Goal: Transaction & Acquisition: Purchase product/service

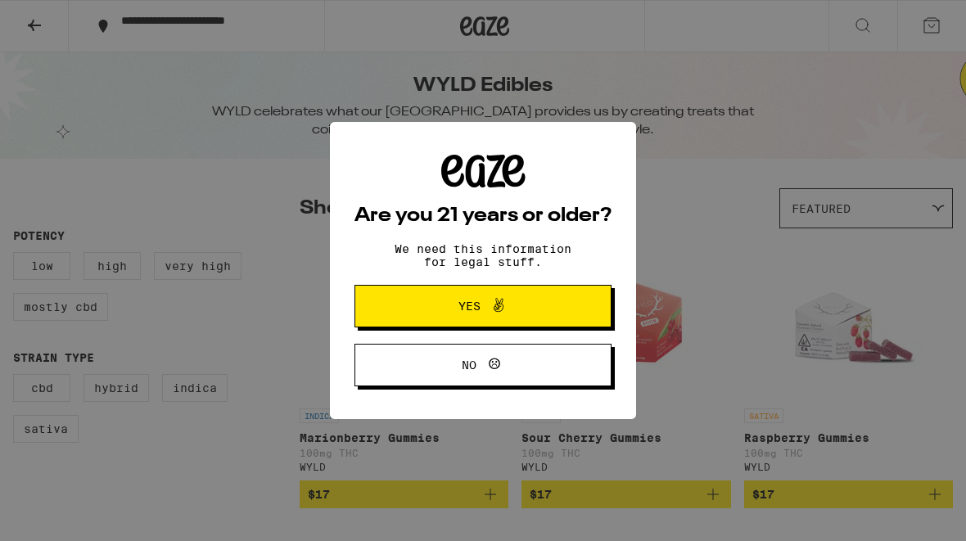
click at [564, 305] on button "Yes" at bounding box center [483, 306] width 257 height 43
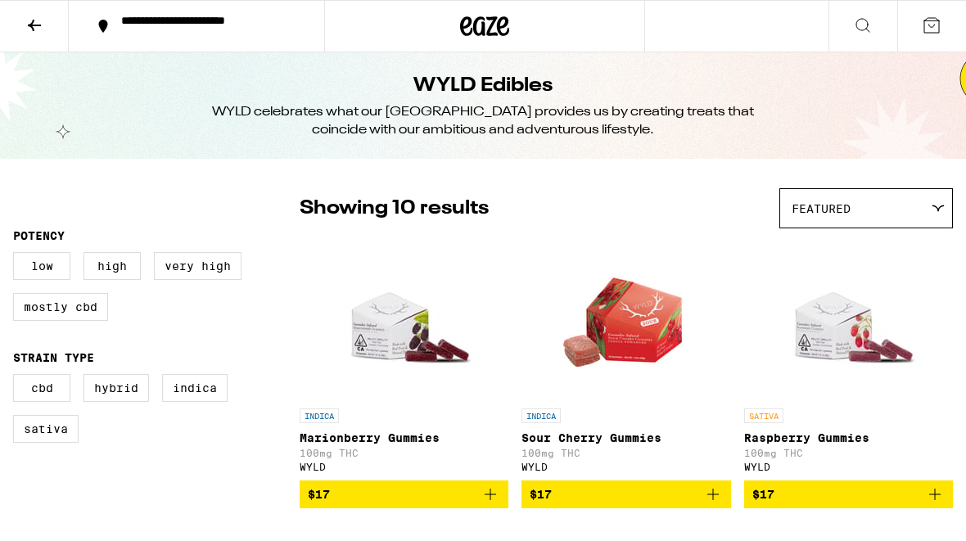
click at [209, 270] on label "Very High" at bounding box center [198, 266] width 88 height 28
click at [17, 255] on input "Very High" at bounding box center [16, 255] width 1 height 1
checkbox input "true"
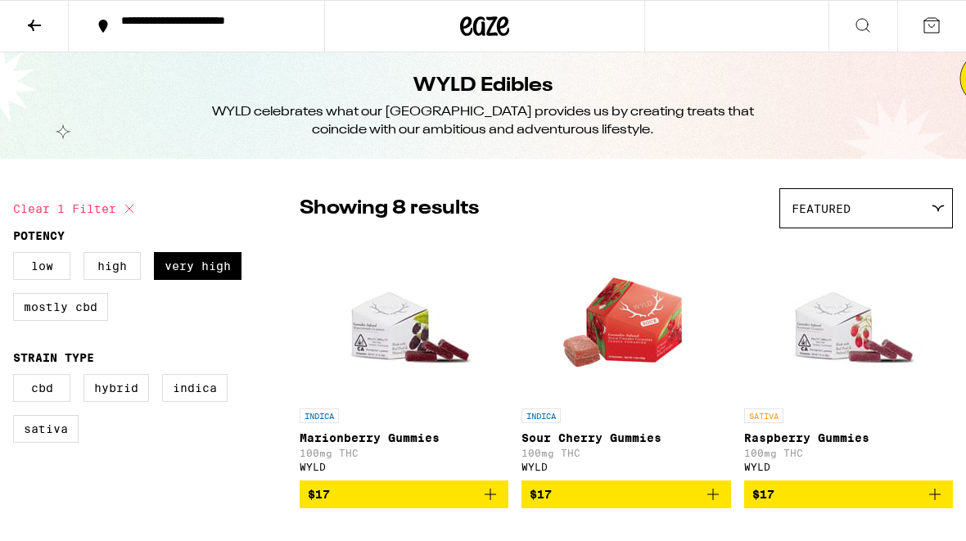
click at [52, 442] on label "Sativa" at bounding box center [45, 429] width 65 height 28
click at [17, 377] on input "Sativa" at bounding box center [16, 377] width 1 height 1
checkbox input "true"
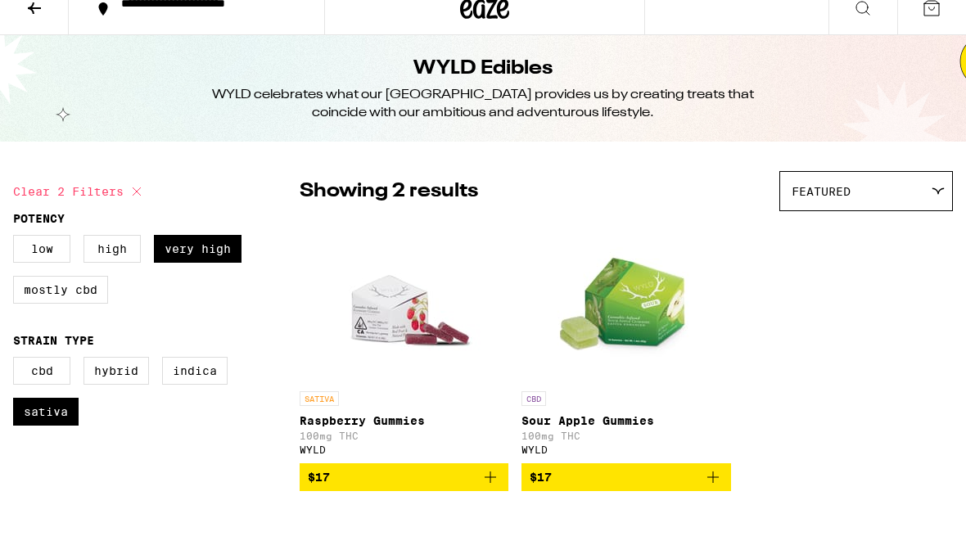
scroll to position [17, 0]
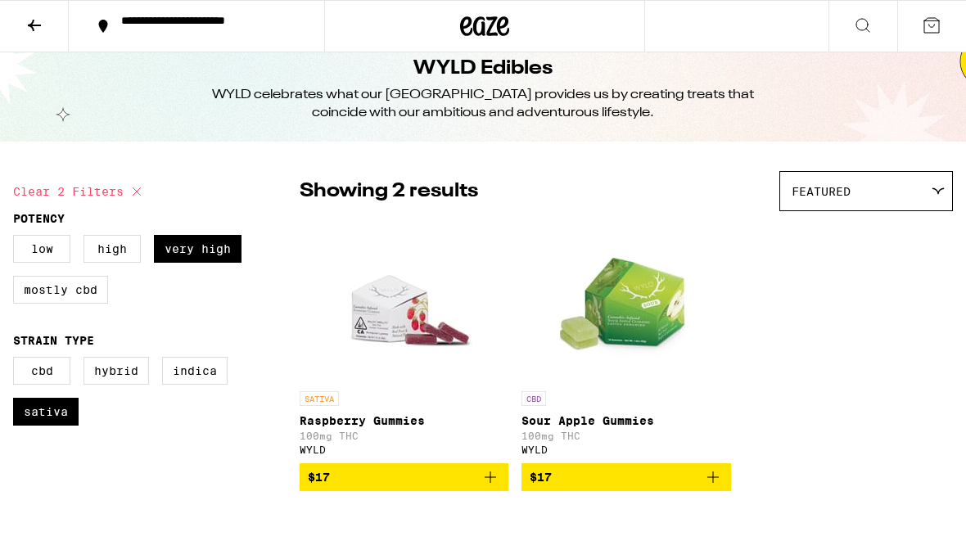
click at [52, 246] on label "Low" at bounding box center [41, 249] width 57 height 28
click at [17, 238] on input "Low" at bounding box center [16, 237] width 1 height 1
checkbox input "true"
click at [120, 263] on label "High" at bounding box center [112, 249] width 57 height 28
click at [17, 238] on input "High" at bounding box center [16, 237] width 1 height 1
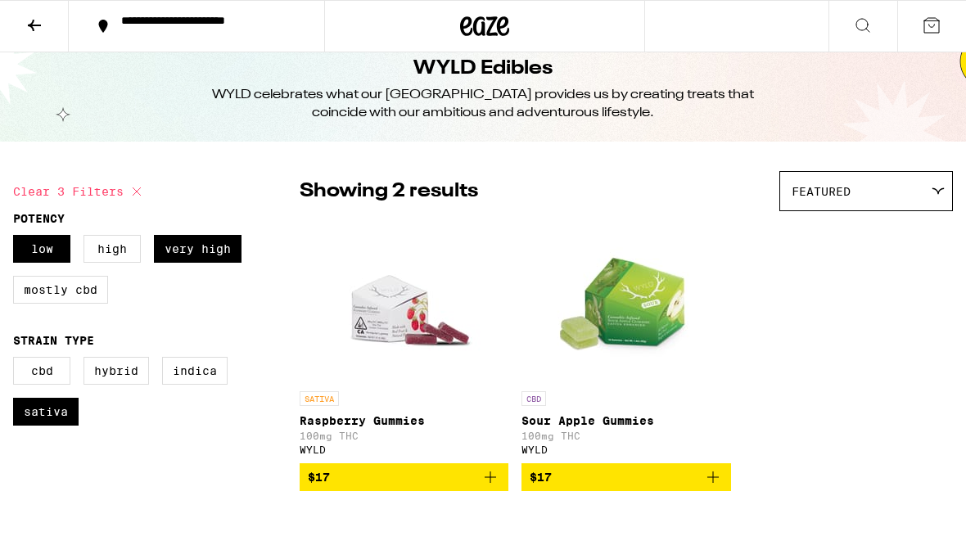
checkbox input "true"
click at [897, 186] on div "Featured" at bounding box center [866, 191] width 172 height 38
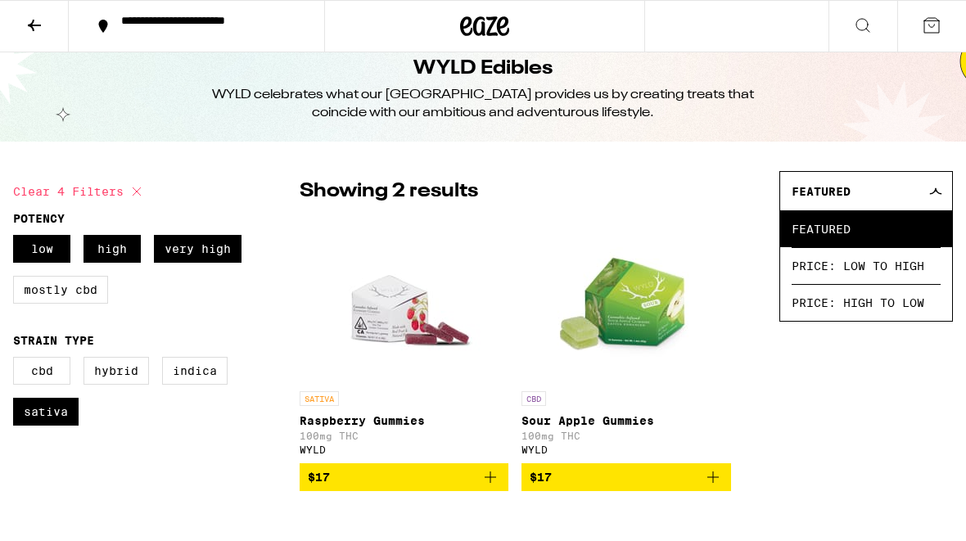
click at [876, 280] on span "Price: Low to High" at bounding box center [866, 265] width 149 height 37
